Goal: Task Accomplishment & Management: Use online tool/utility

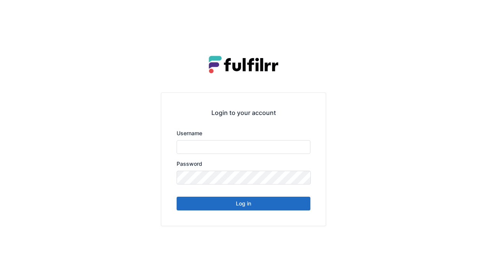
type input "******"
click at [281, 204] on button "Log in" at bounding box center [244, 204] width 134 height 14
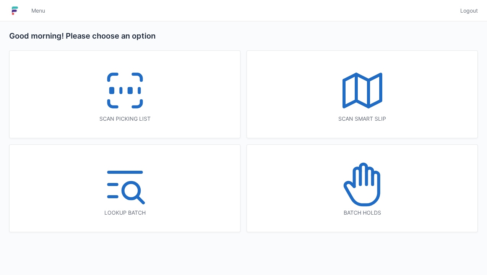
click at [117, 112] on icon at bounding box center [125, 90] width 49 height 49
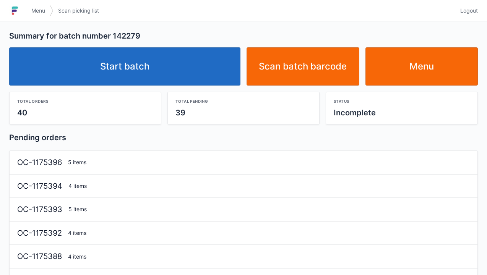
click at [195, 70] on link "Start batch" at bounding box center [124, 66] width 231 height 38
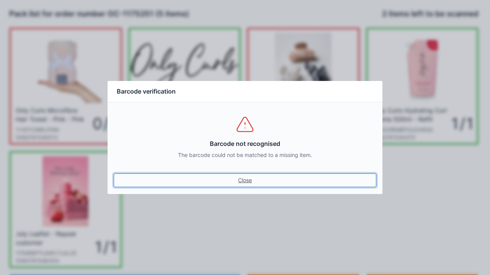
click at [243, 180] on link "Close" at bounding box center [245, 181] width 262 height 14
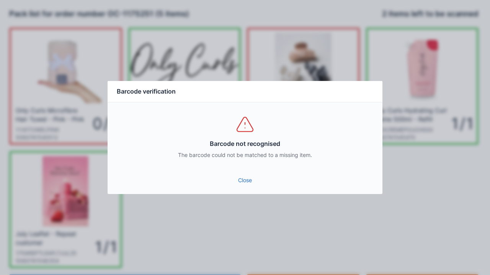
click at [253, 182] on link "Close" at bounding box center [245, 181] width 262 height 14
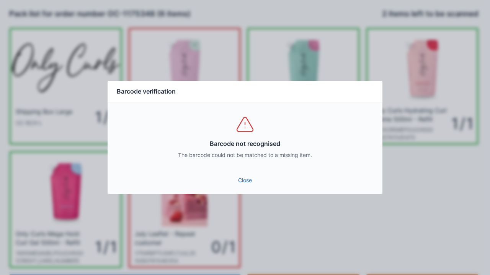
click at [246, 174] on link "Close" at bounding box center [245, 181] width 262 height 14
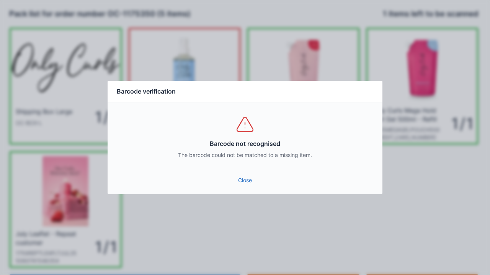
click at [243, 176] on link "Close" at bounding box center [245, 181] width 262 height 14
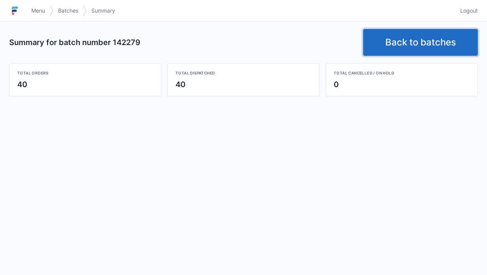
click at [429, 36] on link "Back to batches" at bounding box center [420, 42] width 115 height 27
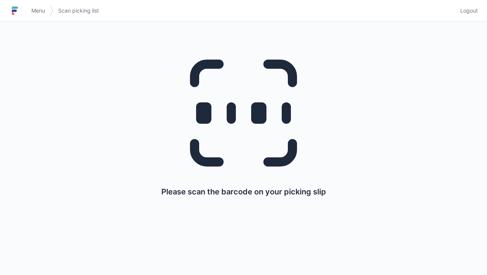
click at [475, 15] on link "Logout" at bounding box center [467, 11] width 22 height 14
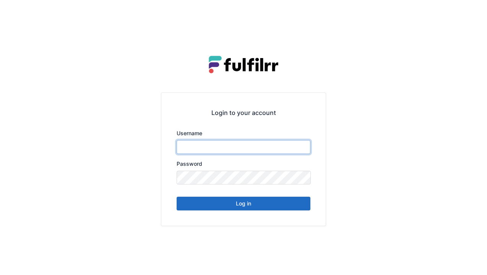
type input "******"
click at [284, 207] on button "Log in" at bounding box center [244, 204] width 134 height 14
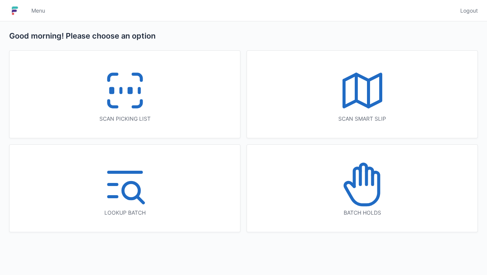
click at [127, 89] on icon at bounding box center [125, 90] width 49 height 49
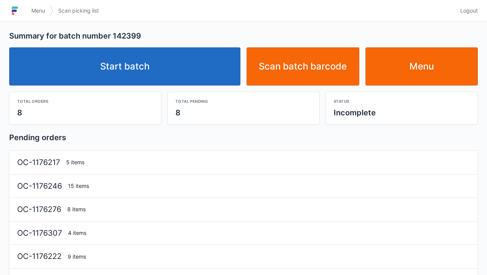
click at [190, 71] on link "Start batch" at bounding box center [124, 66] width 231 height 38
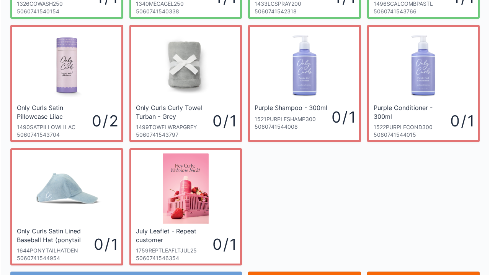
scroll to position [291, 0]
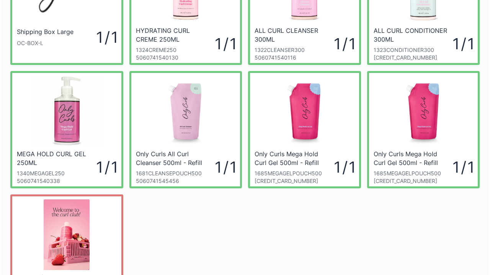
scroll to position [168, 0]
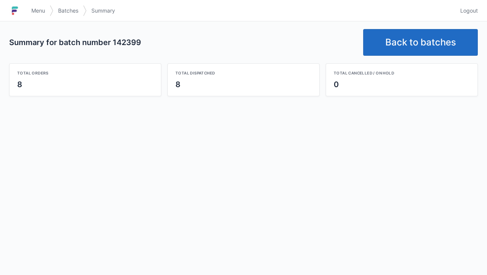
click at [417, 35] on link "Back to batches" at bounding box center [420, 42] width 115 height 27
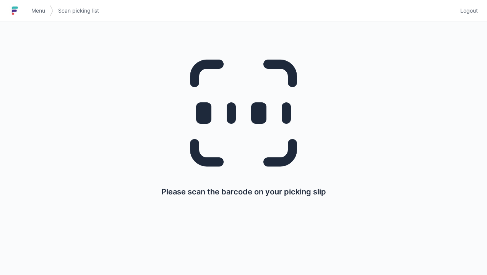
click at [474, 10] on span "Logout" at bounding box center [470, 11] width 18 height 8
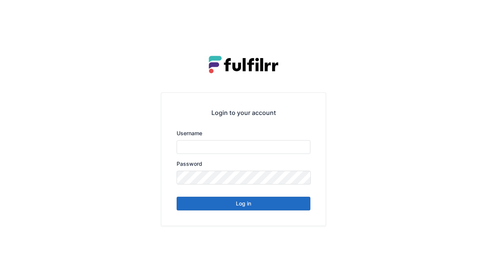
type input "******"
click at [249, 202] on button "Log in" at bounding box center [244, 204] width 134 height 14
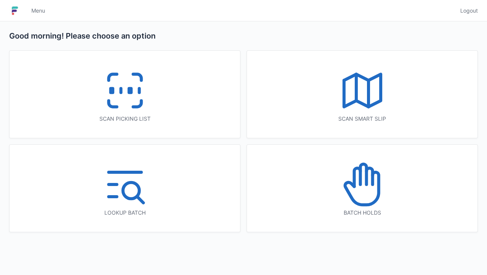
click at [166, 93] on div "Scan picking list" at bounding box center [125, 94] width 231 height 87
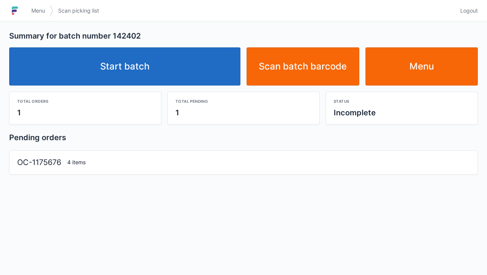
click at [177, 60] on link "Start batch" at bounding box center [124, 66] width 231 height 38
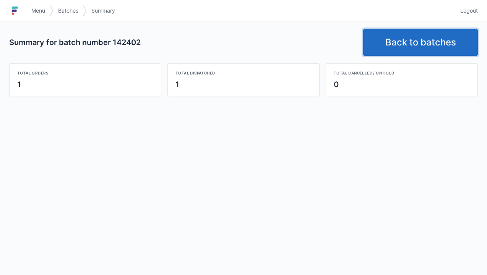
click at [415, 39] on link "Back to batches" at bounding box center [420, 42] width 115 height 27
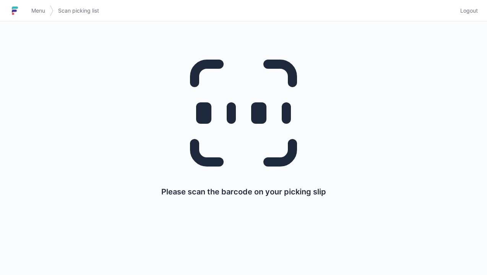
click at [469, 13] on span "Logout" at bounding box center [470, 11] width 18 height 8
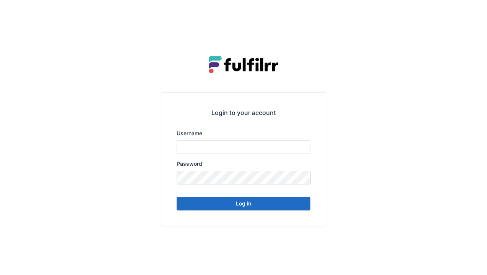
type input "******"
click at [266, 208] on button "Log in" at bounding box center [244, 204] width 134 height 14
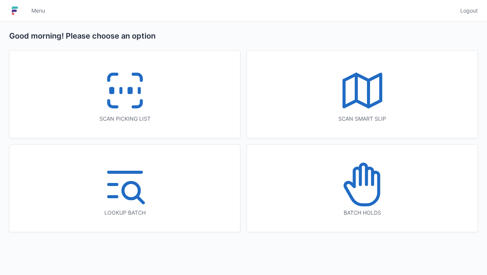
click at [141, 111] on icon at bounding box center [125, 90] width 49 height 49
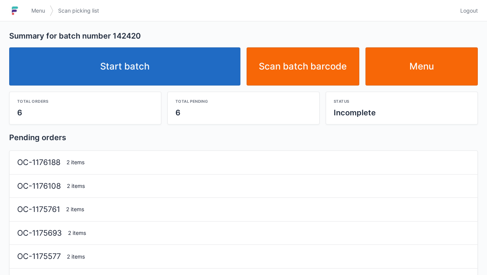
click at [195, 70] on link "Start batch" at bounding box center [124, 66] width 231 height 38
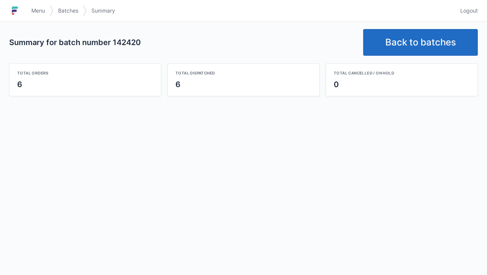
click at [423, 32] on link "Back to batches" at bounding box center [420, 42] width 115 height 27
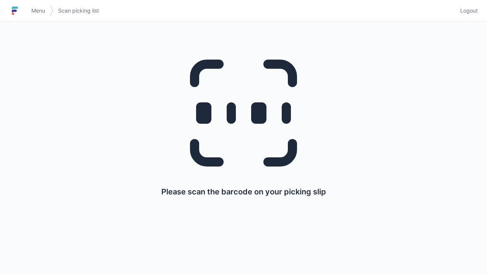
click at [474, 15] on link "Logout" at bounding box center [467, 11] width 22 height 14
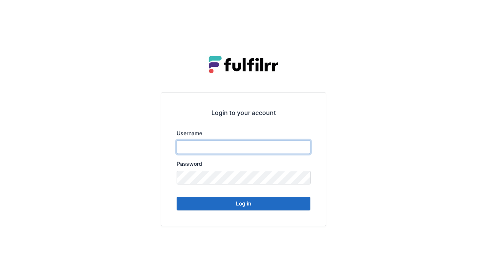
type input "******"
click at [278, 207] on button "Log in" at bounding box center [244, 204] width 134 height 14
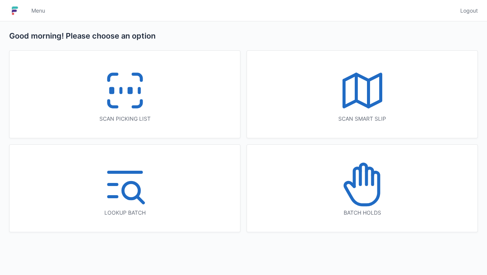
click at [148, 107] on icon at bounding box center [125, 90] width 49 height 49
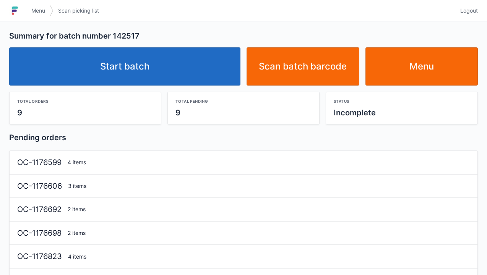
click at [202, 73] on link "Start batch" at bounding box center [124, 66] width 231 height 38
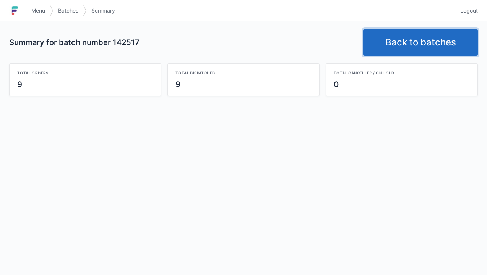
click at [414, 40] on link "Back to batches" at bounding box center [420, 42] width 115 height 27
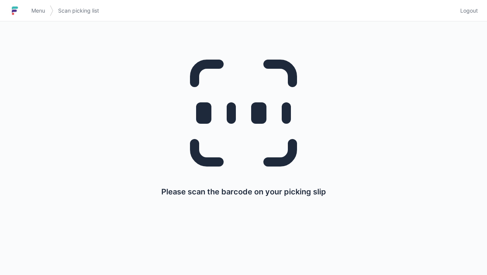
click at [465, 16] on link "Logout" at bounding box center [467, 11] width 22 height 14
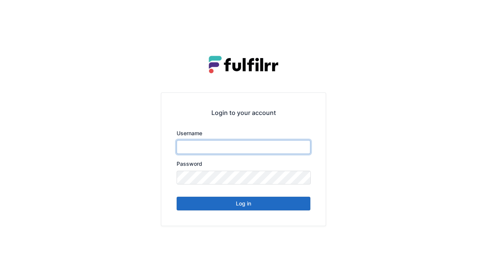
type input "******"
click at [265, 210] on button "Log in" at bounding box center [244, 204] width 134 height 14
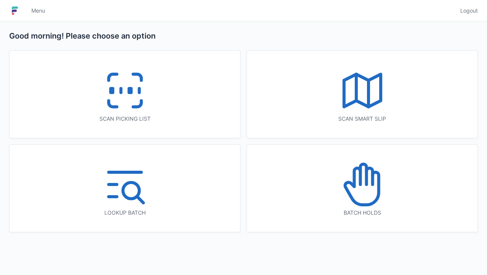
click at [116, 95] on icon at bounding box center [125, 90] width 49 height 49
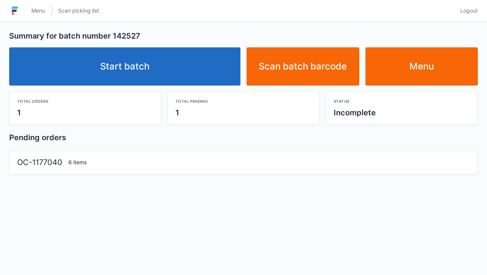
click at [191, 66] on link "Start batch" at bounding box center [124, 66] width 231 height 38
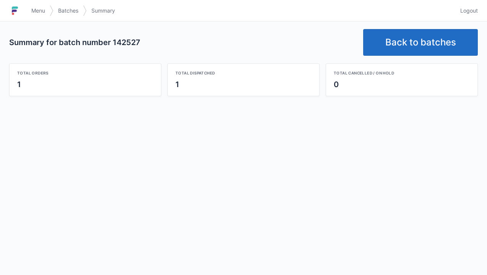
click at [419, 42] on link "Back to batches" at bounding box center [420, 42] width 115 height 27
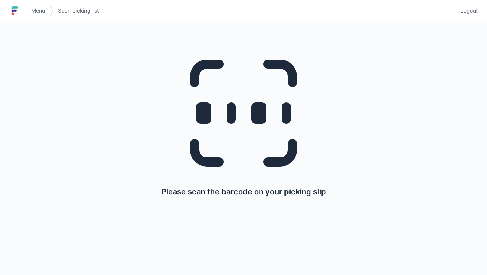
click at [465, 17] on link "Logout" at bounding box center [467, 11] width 22 height 14
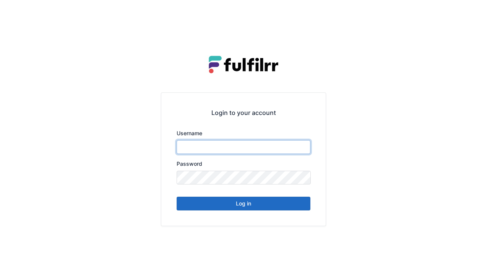
type input "******"
click at [278, 208] on button "Log in" at bounding box center [244, 204] width 134 height 14
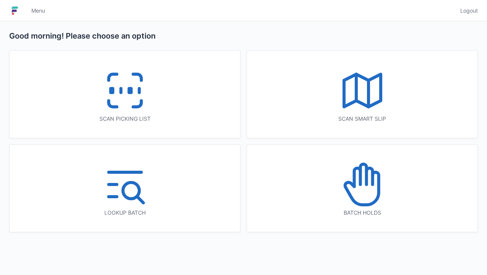
click at [162, 116] on div "Scan picking list" at bounding box center [125, 119] width 200 height 8
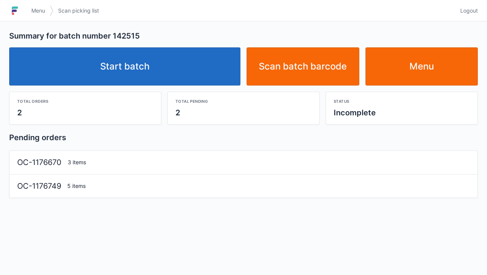
click at [140, 62] on link "Start batch" at bounding box center [124, 66] width 231 height 38
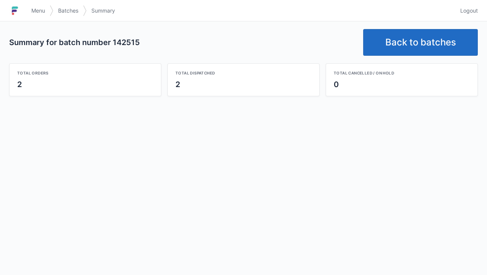
click at [431, 38] on link "Back to batches" at bounding box center [420, 42] width 115 height 27
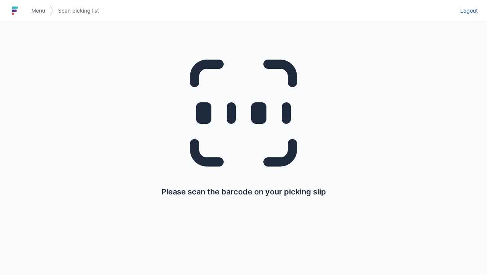
click at [471, 16] on link "Logout" at bounding box center [467, 11] width 22 height 14
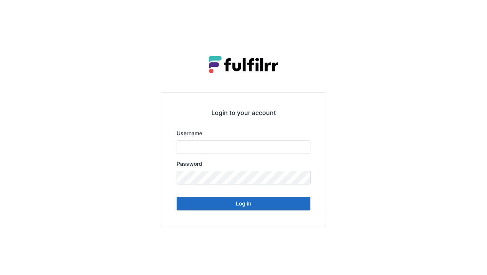
type input "******"
click at [256, 205] on button "Log in" at bounding box center [244, 204] width 134 height 14
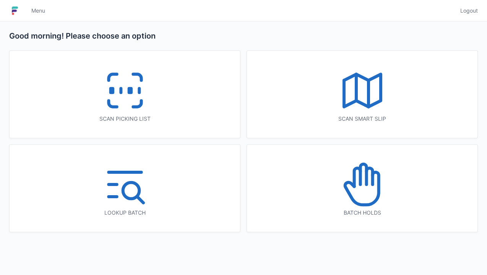
click at [137, 100] on icon at bounding box center [125, 90] width 49 height 49
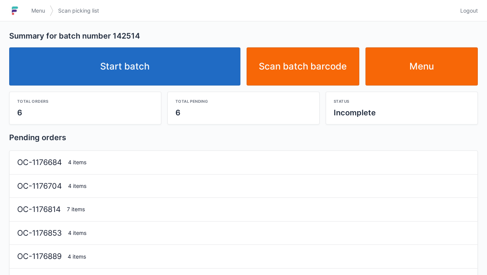
click at [184, 72] on link "Start batch" at bounding box center [124, 66] width 231 height 38
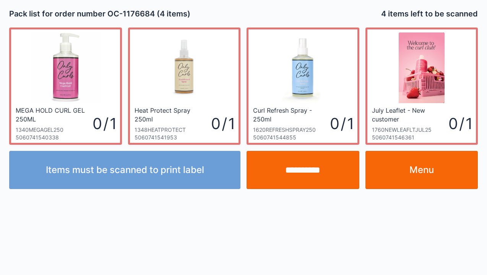
click at [416, 172] on link "Menu" at bounding box center [422, 170] width 113 height 38
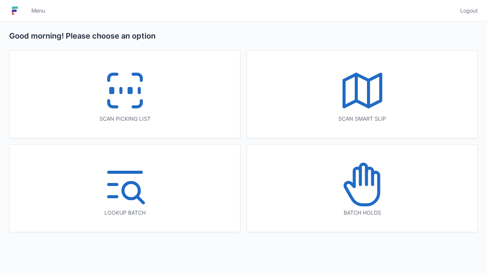
click at [348, 94] on icon at bounding box center [362, 90] width 49 height 49
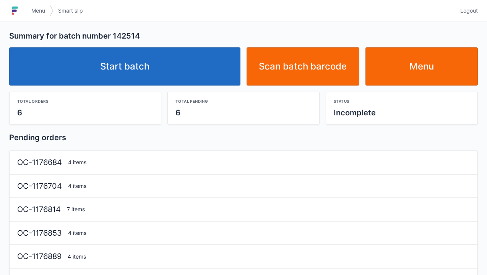
click at [189, 79] on link "Start batch" at bounding box center [124, 66] width 231 height 38
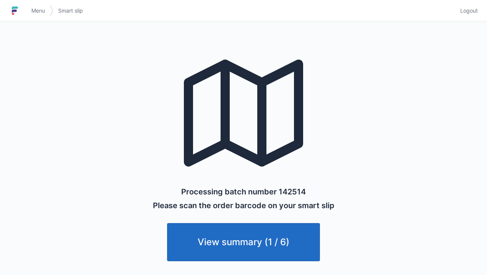
click at [295, 235] on link "View summary (1 / 6)" at bounding box center [243, 242] width 153 height 38
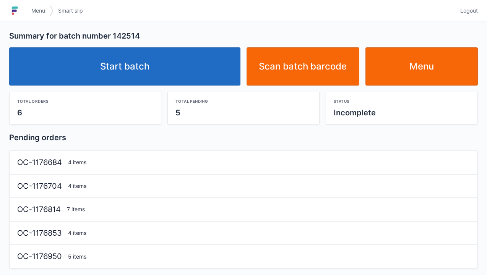
click at [204, 72] on link "Start batch" at bounding box center [124, 66] width 231 height 38
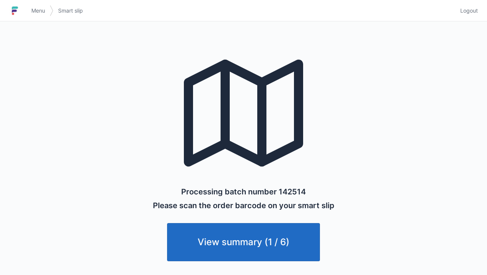
click at [276, 243] on link "View summary (1 / 6)" at bounding box center [243, 242] width 153 height 38
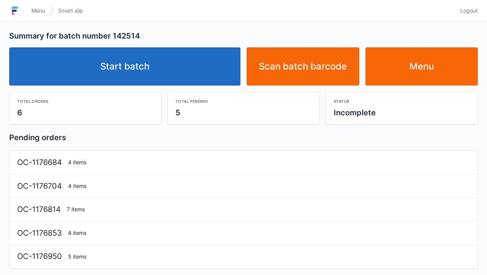
click at [435, 65] on link "Menu" at bounding box center [422, 66] width 113 height 38
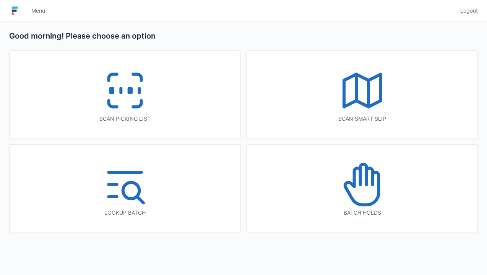
click at [112, 77] on icon at bounding box center [125, 90] width 49 height 49
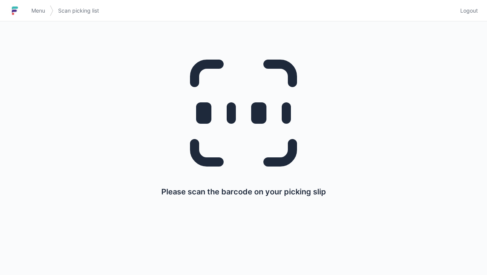
click at [467, 5] on link "Logout" at bounding box center [467, 11] width 22 height 14
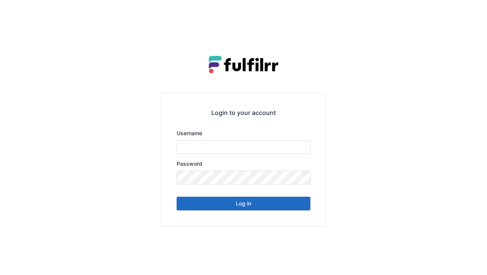
type input "******"
click at [287, 207] on button "Log in" at bounding box center [244, 204] width 134 height 14
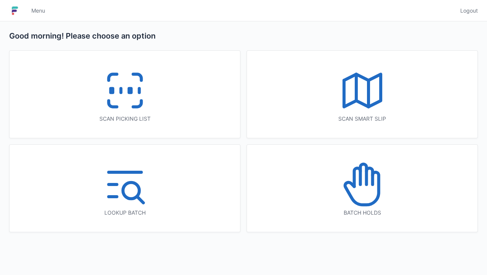
click at [138, 113] on icon at bounding box center [125, 90] width 49 height 49
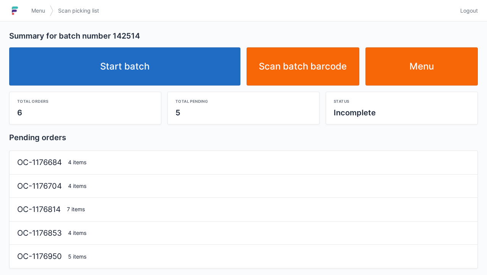
click at [161, 57] on link "Start batch" at bounding box center [124, 66] width 231 height 38
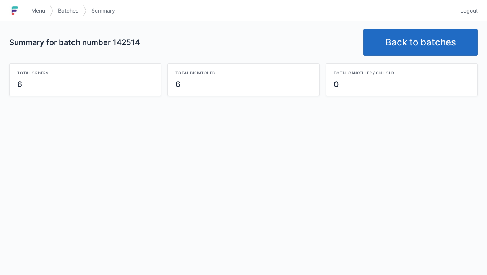
click at [419, 34] on link "Back to batches" at bounding box center [420, 42] width 115 height 27
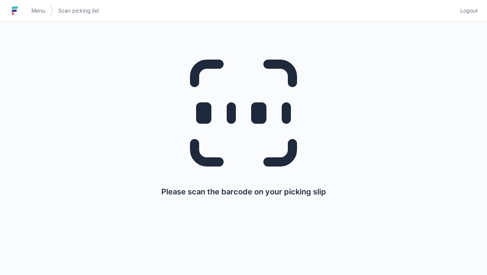
click at [471, 10] on span "Logout" at bounding box center [470, 11] width 18 height 8
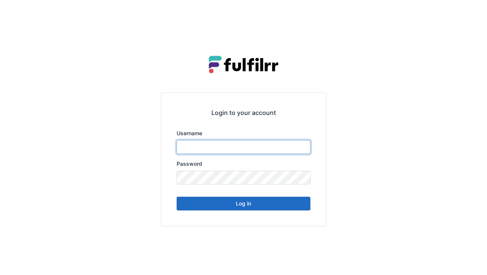
type input "******"
click at [283, 205] on button "Log in" at bounding box center [244, 204] width 134 height 14
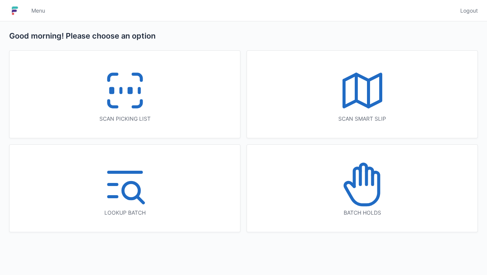
click at [359, 111] on icon at bounding box center [362, 90] width 49 height 49
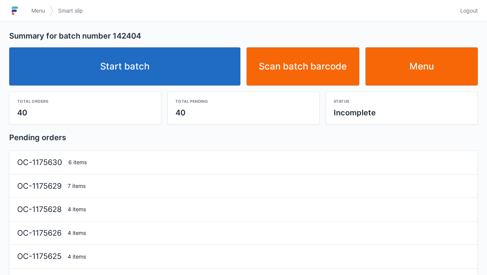
click at [205, 67] on link "Start batch" at bounding box center [124, 66] width 231 height 38
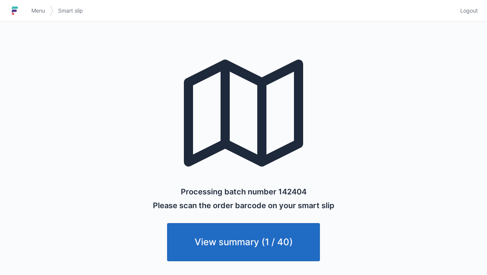
click at [281, 238] on link "View summary (1 / 40)" at bounding box center [243, 242] width 153 height 38
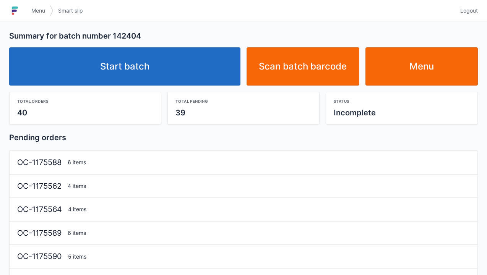
click at [420, 70] on link "Menu" at bounding box center [422, 66] width 113 height 38
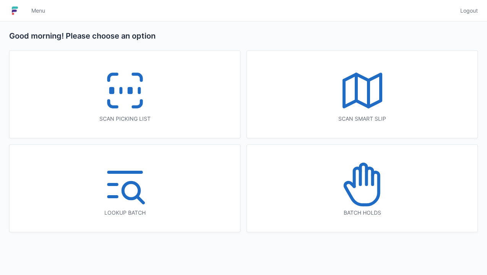
click at [134, 87] on icon at bounding box center [125, 90] width 49 height 49
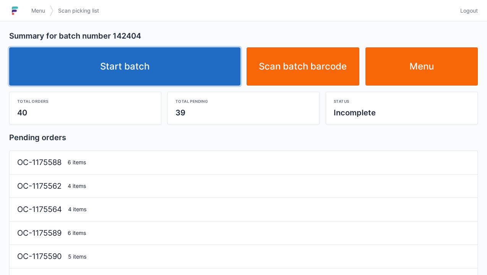
click at [196, 67] on link "Start batch" at bounding box center [124, 66] width 231 height 38
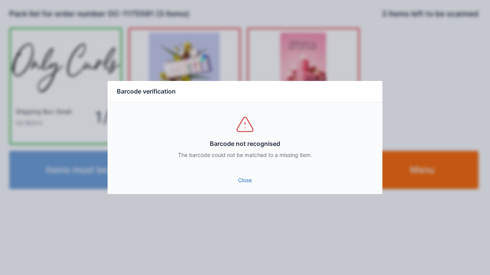
click at [248, 174] on link "Close" at bounding box center [245, 181] width 262 height 14
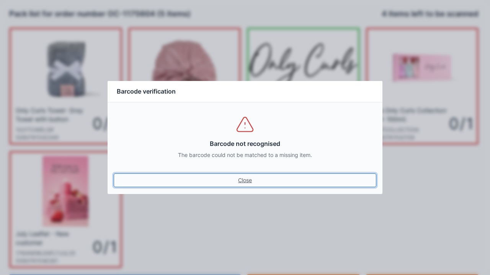
click at [243, 178] on link "Close" at bounding box center [245, 181] width 262 height 14
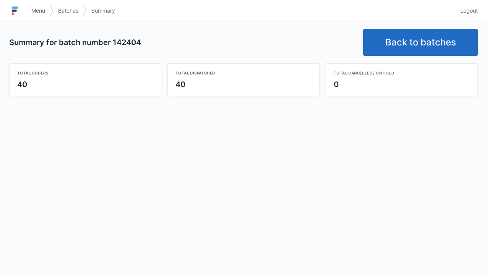
click at [419, 32] on link "Back to batches" at bounding box center [420, 42] width 115 height 27
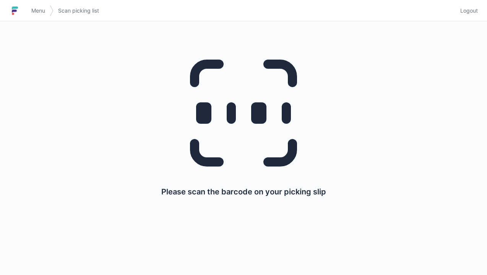
click at [471, 15] on link "Logout" at bounding box center [467, 11] width 22 height 14
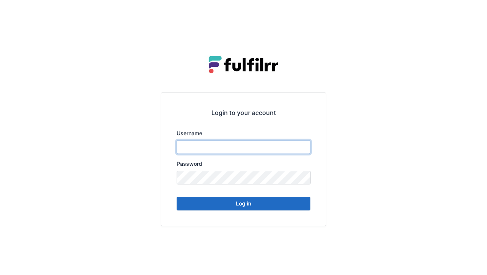
type input "******"
click at [265, 208] on button "Log in" at bounding box center [244, 204] width 134 height 14
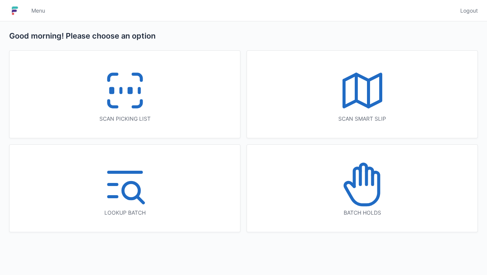
click at [138, 105] on icon at bounding box center [137, 104] width 8 height 6
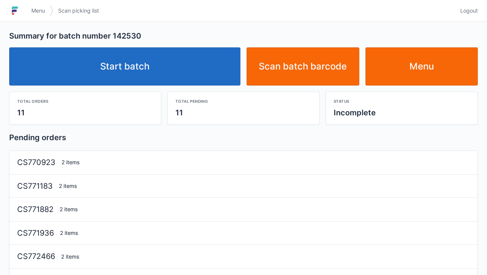
click at [200, 53] on link "Start batch" at bounding box center [124, 66] width 231 height 38
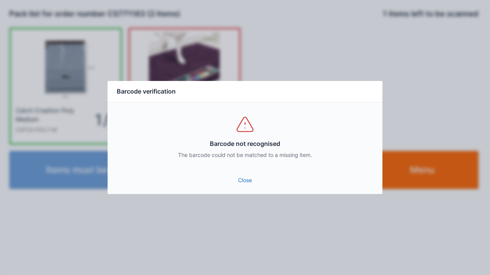
click at [254, 182] on link "Close" at bounding box center [245, 181] width 262 height 14
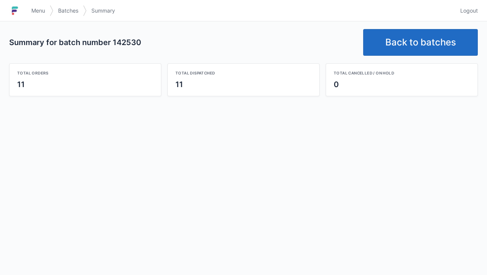
click at [438, 47] on link "Back to batches" at bounding box center [420, 42] width 115 height 27
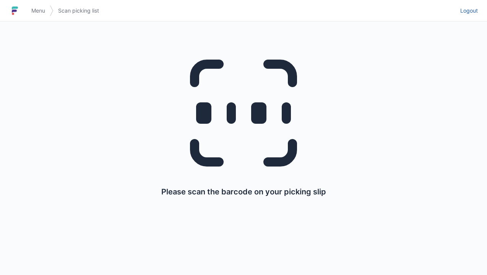
click at [469, 9] on span "Logout" at bounding box center [470, 11] width 18 height 8
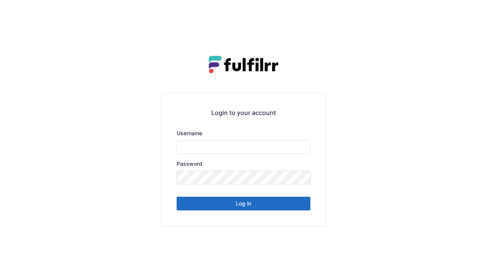
type input "******"
click at [249, 210] on button "Log in" at bounding box center [244, 204] width 134 height 14
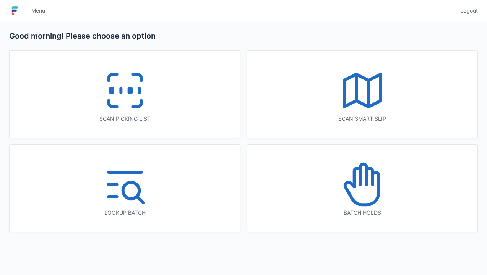
click at [119, 104] on icon at bounding box center [125, 90] width 49 height 49
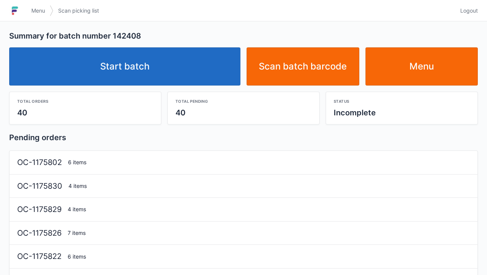
click at [177, 85] on link "Start batch" at bounding box center [124, 66] width 231 height 38
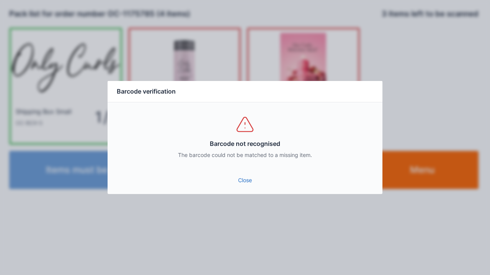
click at [247, 179] on link "Close" at bounding box center [245, 181] width 262 height 14
click at [245, 187] on link "Close" at bounding box center [245, 181] width 262 height 14
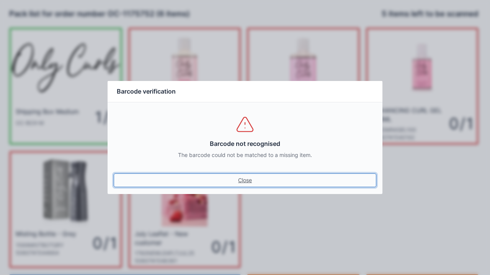
click at [245, 182] on link "Close" at bounding box center [245, 181] width 262 height 14
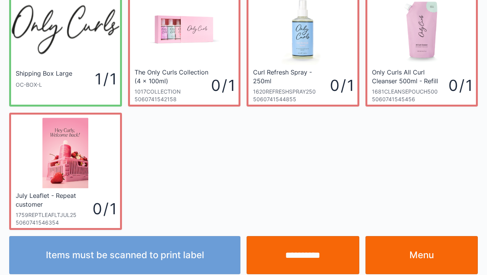
scroll to position [44, 0]
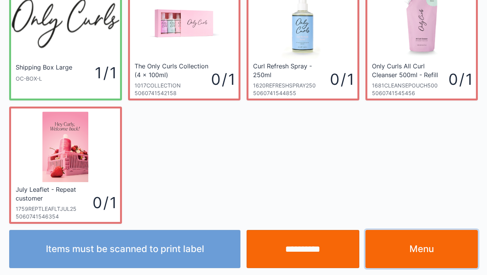
click at [428, 265] on link "Menu" at bounding box center [422, 249] width 113 height 38
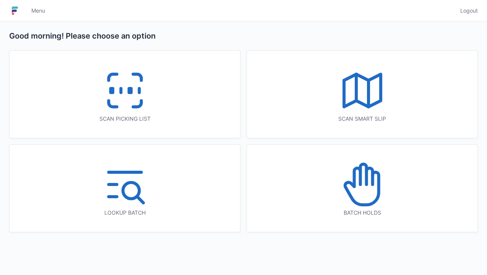
click at [144, 97] on icon at bounding box center [125, 90] width 49 height 49
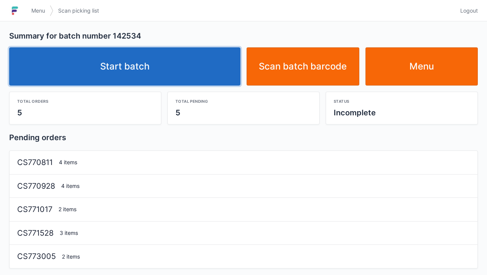
click at [204, 67] on link "Start batch" at bounding box center [124, 66] width 231 height 38
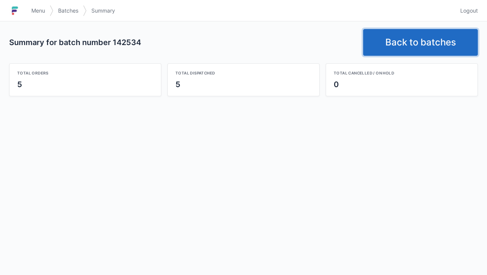
click at [445, 41] on link "Back to batches" at bounding box center [420, 42] width 115 height 27
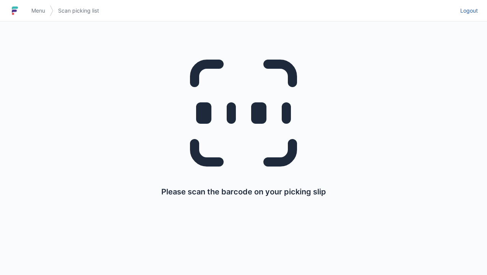
click at [472, 14] on span "Logout" at bounding box center [470, 11] width 18 height 8
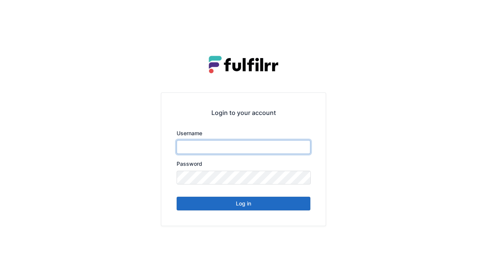
type input "******"
click at [271, 205] on button "Log in" at bounding box center [244, 204] width 134 height 14
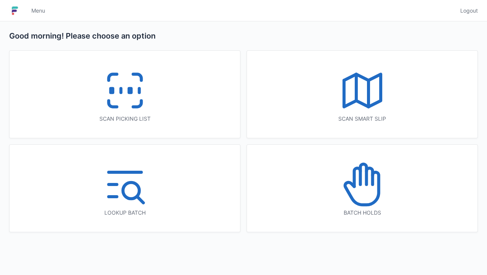
click at [130, 98] on icon at bounding box center [125, 90] width 49 height 49
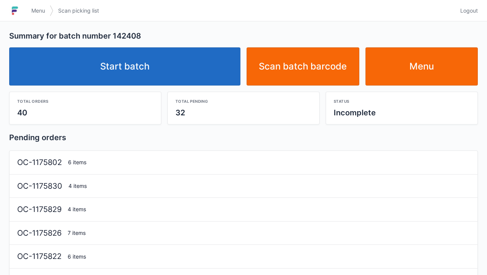
click at [202, 72] on link "Start batch" at bounding box center [124, 66] width 231 height 38
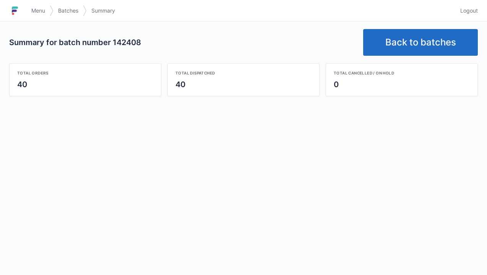
click at [427, 29] on link "Back to batches" at bounding box center [420, 42] width 115 height 27
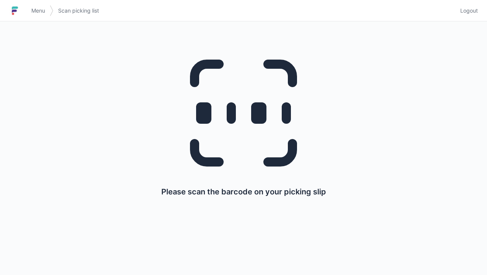
click at [476, 9] on span "Logout" at bounding box center [470, 11] width 18 height 8
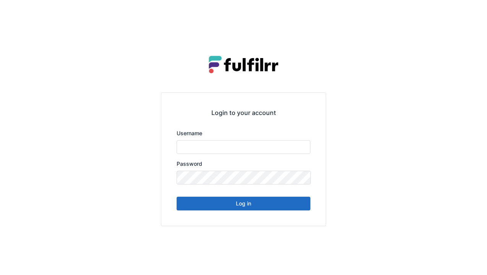
type input "******"
click at [267, 207] on button "Log in" at bounding box center [244, 204] width 134 height 14
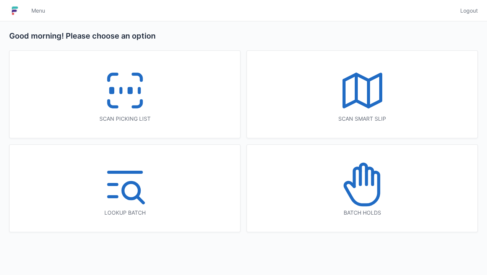
click at [135, 113] on icon at bounding box center [125, 90] width 49 height 49
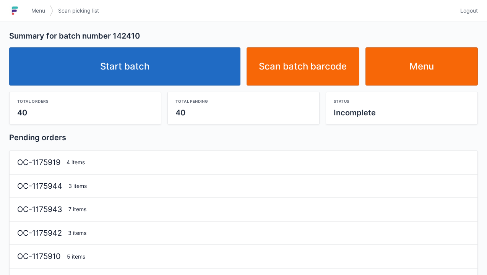
click at [209, 72] on link "Start batch" at bounding box center [124, 66] width 231 height 38
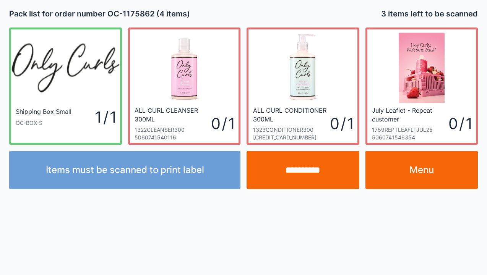
click at [427, 155] on link "Menu" at bounding box center [422, 170] width 113 height 38
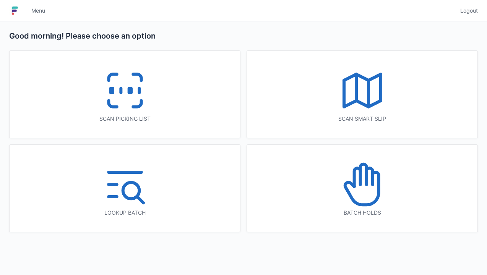
click at [121, 92] on line at bounding box center [121, 91] width 0 height 4
